Goal: Task Accomplishment & Management: Manage account settings

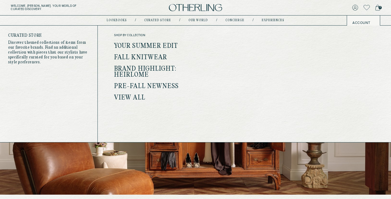
click at [132, 85] on link "Pre-Fall Newness" at bounding box center [146, 86] width 65 height 7
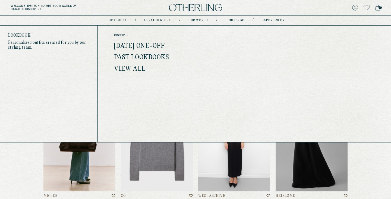
click at [124, 44] on link "[DATE] One-off" at bounding box center [139, 46] width 51 height 7
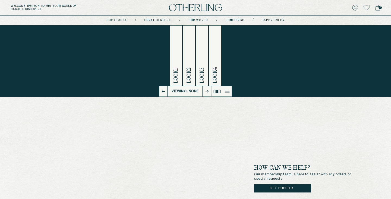
scroll to position [34, 0]
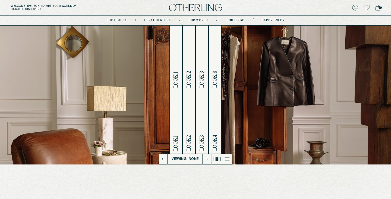
click at [176, 74] on span "Look 1" at bounding box center [176, 80] width 6 height 16
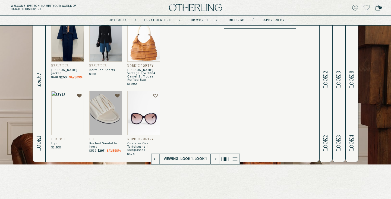
scroll to position [11, 0]
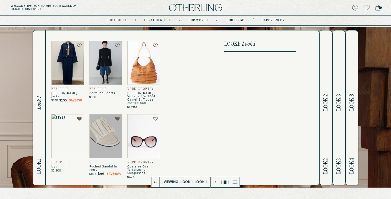
click at [326, 85] on h2 "Look 2 Look 2" at bounding box center [326, 107] width 6 height 154
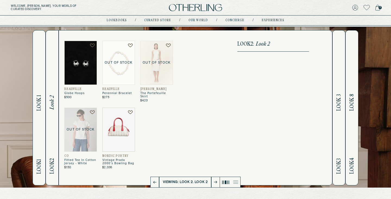
click at [334, 85] on button "Look 3 Look 3" at bounding box center [338, 107] width 13 height 155
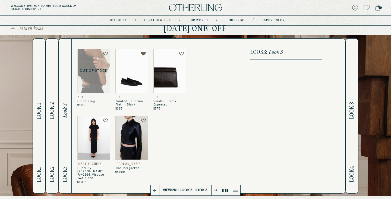
scroll to position [0, 0]
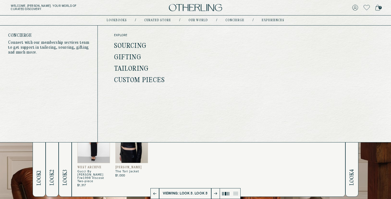
click at [226, 19] on link "concierge" at bounding box center [234, 20] width 19 height 3
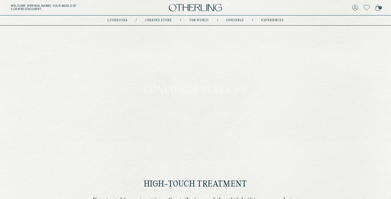
type input "********"
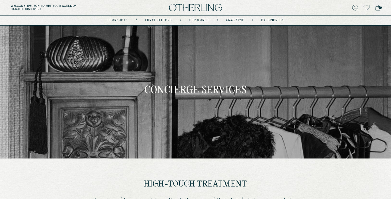
type input "**********"
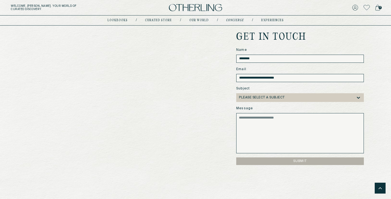
scroll to position [414, 0]
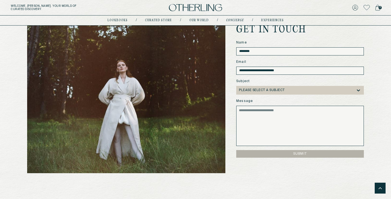
click at [354, 90] on div at bounding box center [320, 90] width 71 height 4
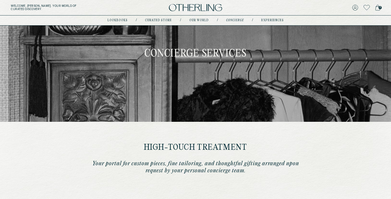
scroll to position [0, 0]
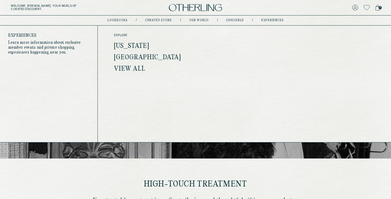
click at [272, 20] on link "experiences" at bounding box center [272, 20] width 23 height 3
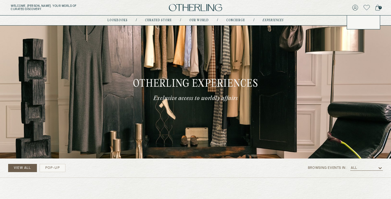
click at [353, 8] on icon at bounding box center [355, 8] width 6 height 6
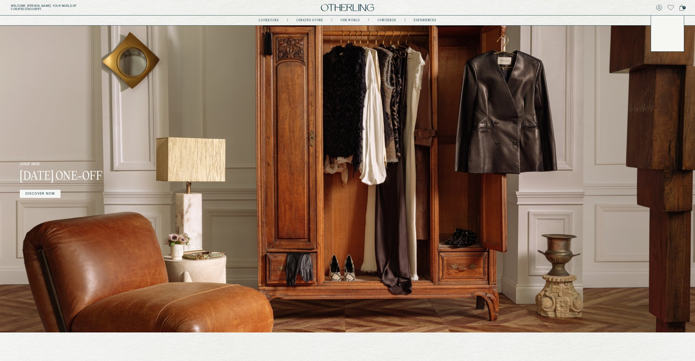
click at [662, 7] on icon at bounding box center [659, 8] width 6 height 6
click at [659, 7] on icon at bounding box center [659, 8] width 6 height 6
click at [659, 6] on icon at bounding box center [659, 8] width 6 height 6
click at [659, 7] on icon at bounding box center [659, 8] width 6 height 6
click at [665, 45] on button "LOG OUT" at bounding box center [665, 46] width 16 height 4
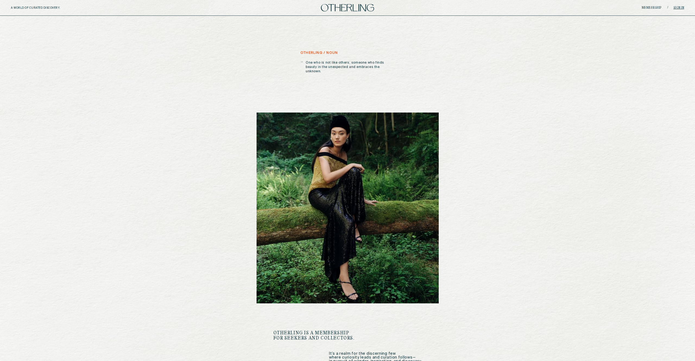
click at [680, 8] on link "Sign in" at bounding box center [679, 7] width 11 height 3
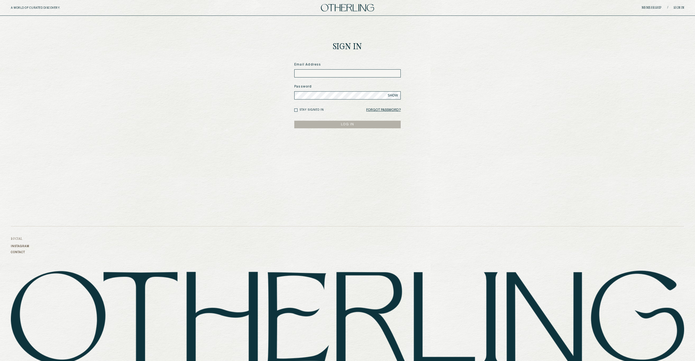
click at [313, 71] on input at bounding box center [347, 73] width 106 height 8
